Goal: Task Accomplishment & Management: Manage account settings

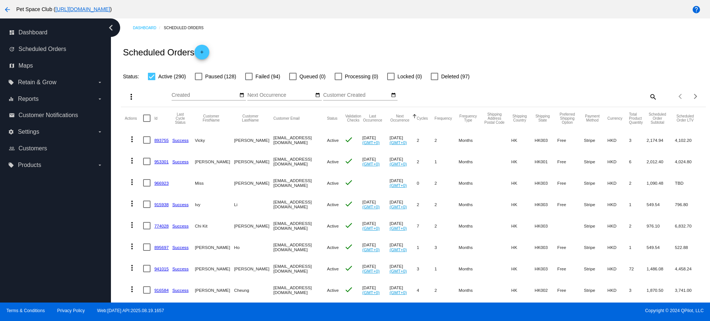
click at [648, 97] on mat-icon "search" at bounding box center [652, 96] width 9 height 11
click at [562, 93] on input "Search" at bounding box center [584, 95] width 146 height 6
paste input "941942"
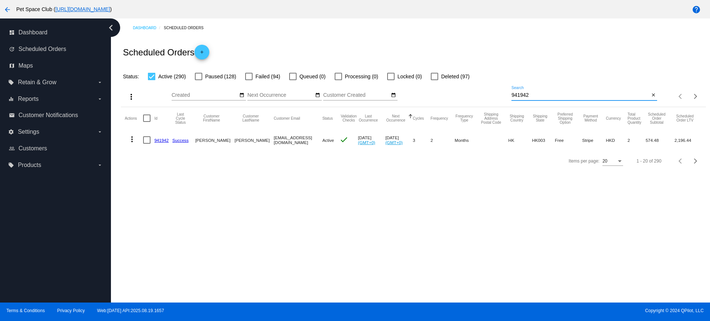
type input "941942"
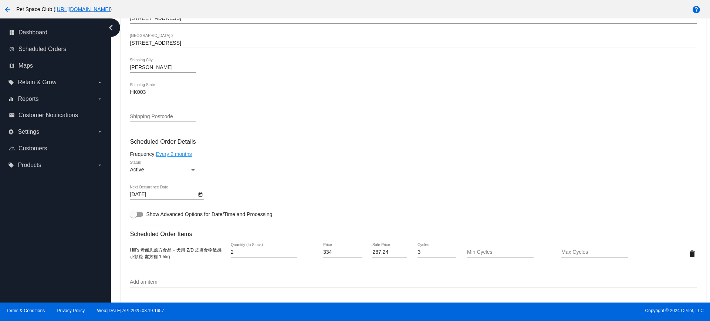
scroll to position [324, 0]
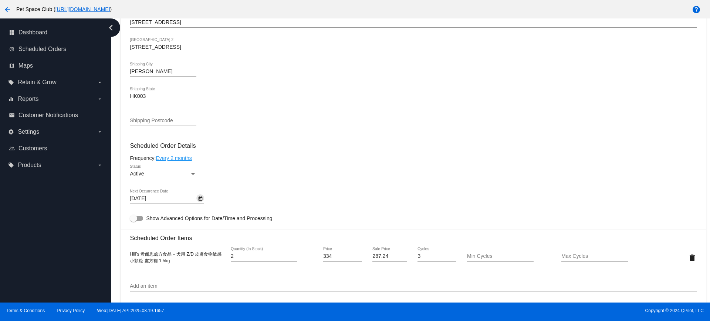
click at [199, 199] on icon "Open calendar" at bounding box center [200, 199] width 5 height 9
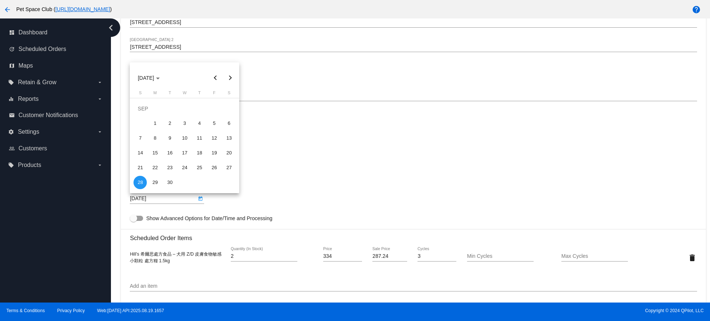
click at [299, 180] on div at bounding box center [355, 160] width 710 height 321
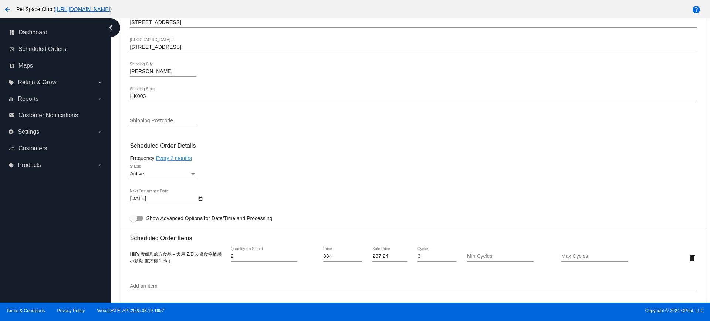
click at [186, 159] on link "Every 2 months" at bounding box center [174, 158] width 36 height 6
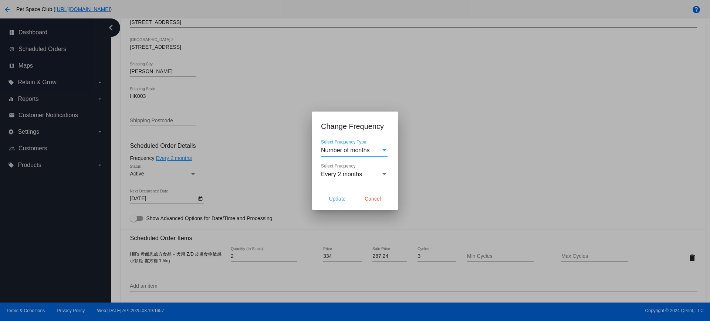
click at [384, 177] on div "Select Frequency" at bounding box center [384, 174] width 7 height 7
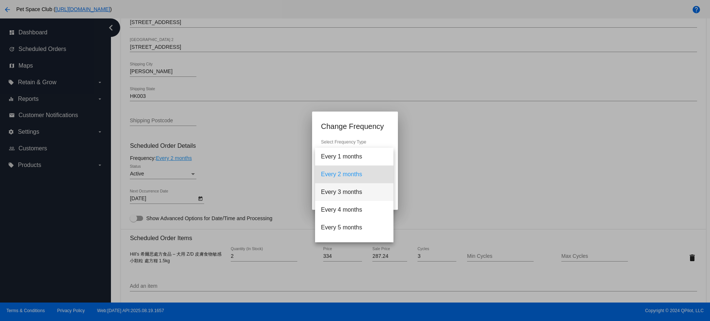
click at [345, 191] on span "Every 3 months" at bounding box center [354, 192] width 67 height 18
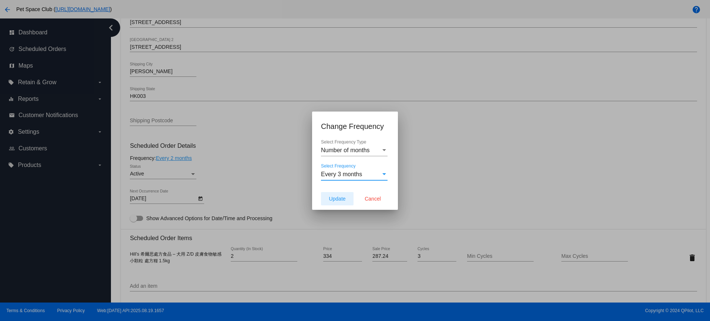
click at [338, 198] on span "Update" at bounding box center [337, 199] width 17 height 6
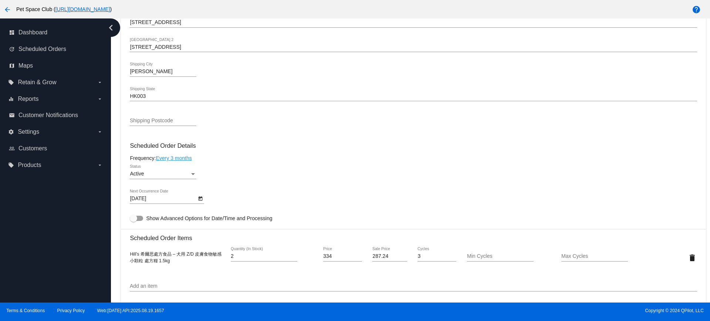
click at [646, 155] on mat-card-content "Customer 6729722: Wai Yi Chung jessi_andytang@hotmail.com Customer Shipping Ent…" at bounding box center [413, 227] width 567 height 697
click at [202, 201] on icon "Open calendar" at bounding box center [200, 199] width 5 height 9
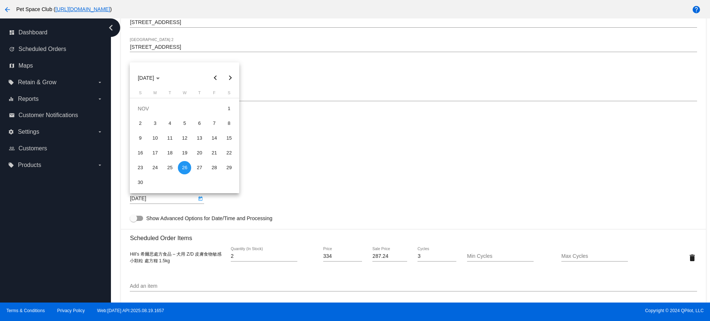
click at [212, 79] on button "Previous month" at bounding box center [215, 78] width 15 height 15
click at [169, 168] on div "28" at bounding box center [169, 167] width 13 height 13
type input "10/28/2025"
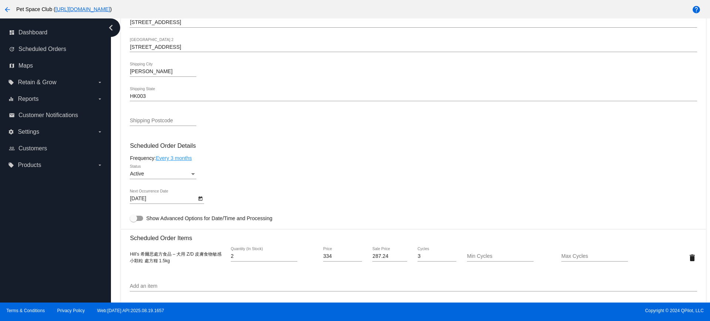
click at [298, 166] on div "Active Status" at bounding box center [413, 175] width 567 height 21
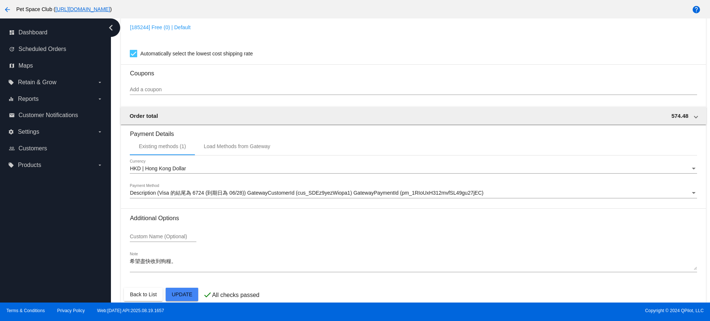
scroll to position [631, 0]
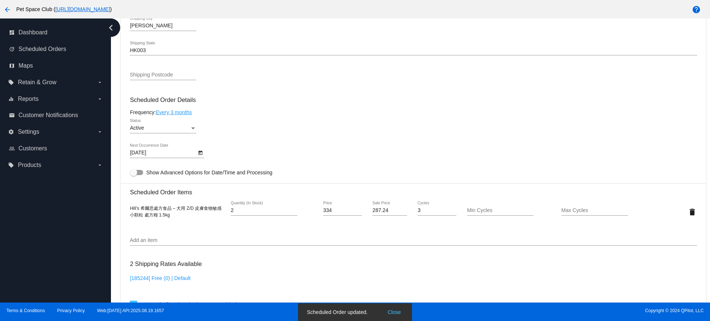
scroll to position [354, 0]
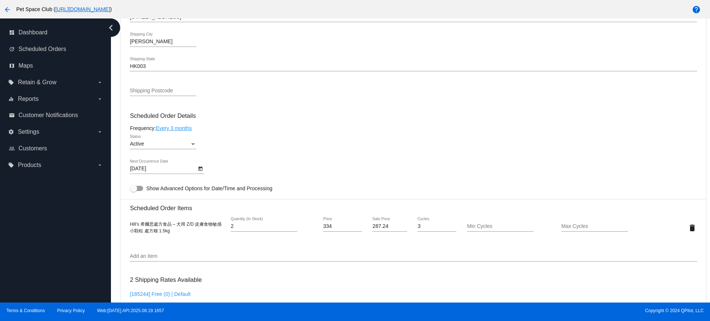
click at [61, 208] on div "dashboard Dashboard update Scheduled Orders map Maps local_offer Retain & Grow …" at bounding box center [55, 160] width 111 height 284
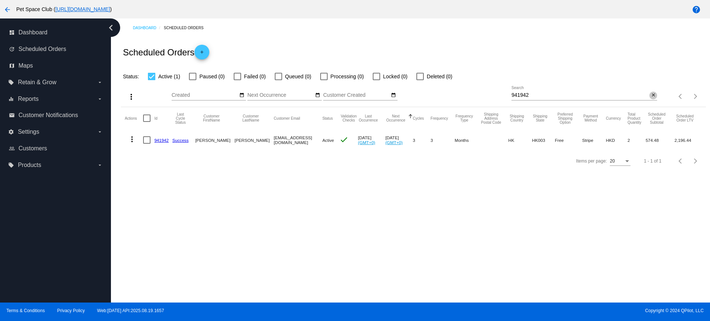
click at [652, 95] on mat-icon "close" at bounding box center [653, 95] width 5 height 6
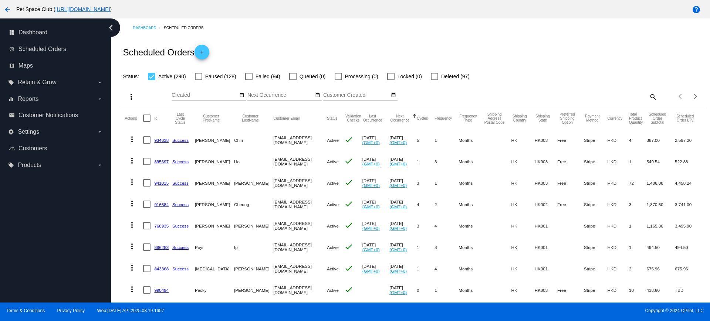
click at [532, 66] on div "Scheduled Orders add" at bounding box center [413, 52] width 585 height 30
click at [648, 98] on mat-icon "search" at bounding box center [652, 96] width 9 height 11
click at [569, 94] on input "Search" at bounding box center [584, 95] width 146 height 6
paste input "934638"
type input "934638"
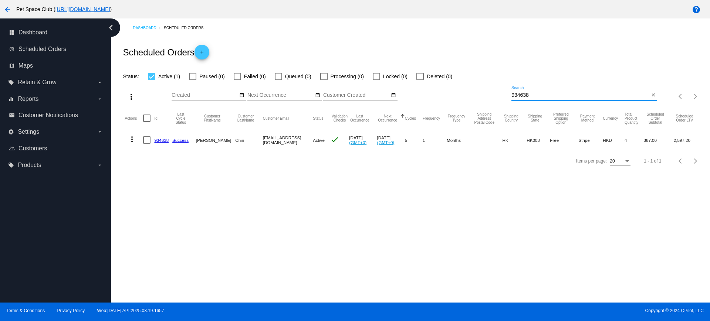
drag, startPoint x: 548, startPoint y: 95, endPoint x: 482, endPoint y: 94, distance: 66.6
click at [482, 94] on div "more_vert Aug Jan Feb Mar [DATE]" at bounding box center [413, 94] width 585 height 26
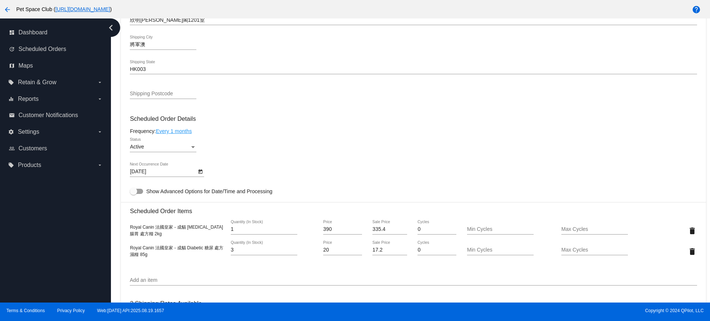
scroll to position [370, 0]
